Goal: Task Accomplishment & Management: Use online tool/utility

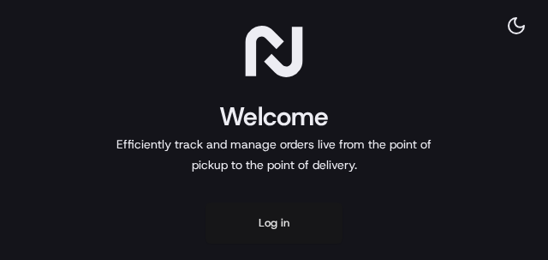
click at [272, 224] on button "Log in" at bounding box center [274, 222] width 137 height 41
